Goal: Navigation & Orientation: Find specific page/section

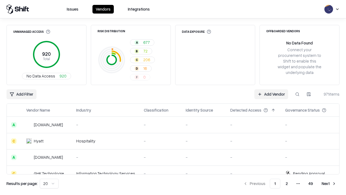
click at [49, 183] on html "Issues Vendors Integrations Unmanaged Access 920 Total No Data Access 920 Risk …" at bounding box center [173, 97] width 346 height 195
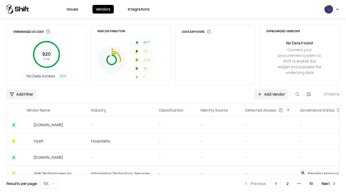
click at [329, 183] on button "Next" at bounding box center [328, 183] width 21 height 10
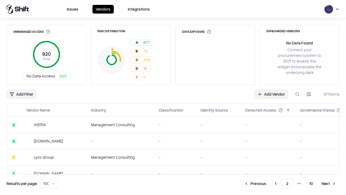
click at [329, 183] on button "Next" at bounding box center [328, 183] width 21 height 10
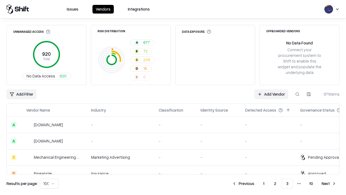
click at [329, 183] on button "Next" at bounding box center [328, 183] width 21 height 10
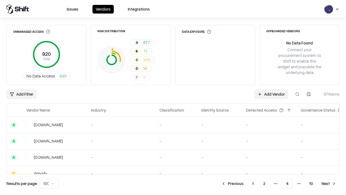
click at [329, 183] on button "Next" at bounding box center [328, 183] width 21 height 10
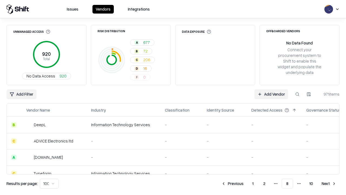
click at [329, 183] on button "Next" at bounding box center [328, 183] width 21 height 10
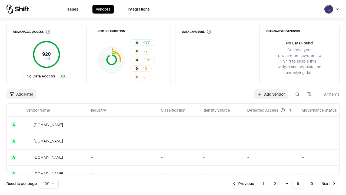
click at [329, 183] on button "Next" at bounding box center [328, 183] width 21 height 10
click at [255, 183] on button "Previous" at bounding box center [255, 183] width 29 height 10
click at [243, 183] on button "Previous" at bounding box center [243, 183] width 29 height 10
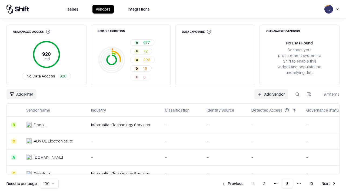
click at [232, 183] on button "Previous" at bounding box center [232, 183] width 29 height 10
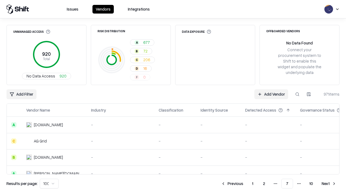
click at [232, 183] on button "Previous" at bounding box center [232, 183] width 29 height 10
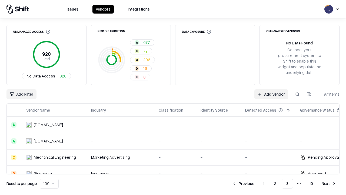
click at [243, 183] on button "Previous" at bounding box center [243, 183] width 29 height 10
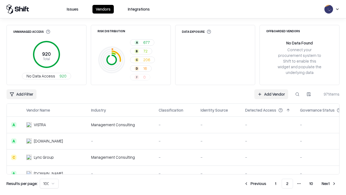
click at [255, 183] on button "Previous" at bounding box center [255, 183] width 29 height 10
